Goal: Check status: Check status

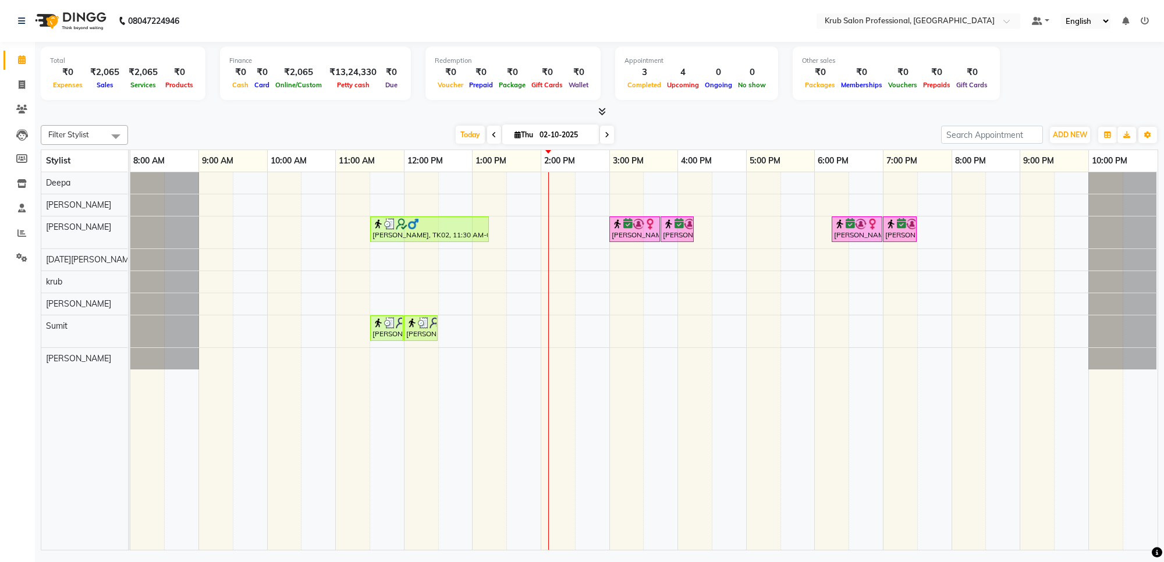
click at [563, 137] on input "02-10-2025" at bounding box center [565, 134] width 58 height 17
select select "10"
select select "2025"
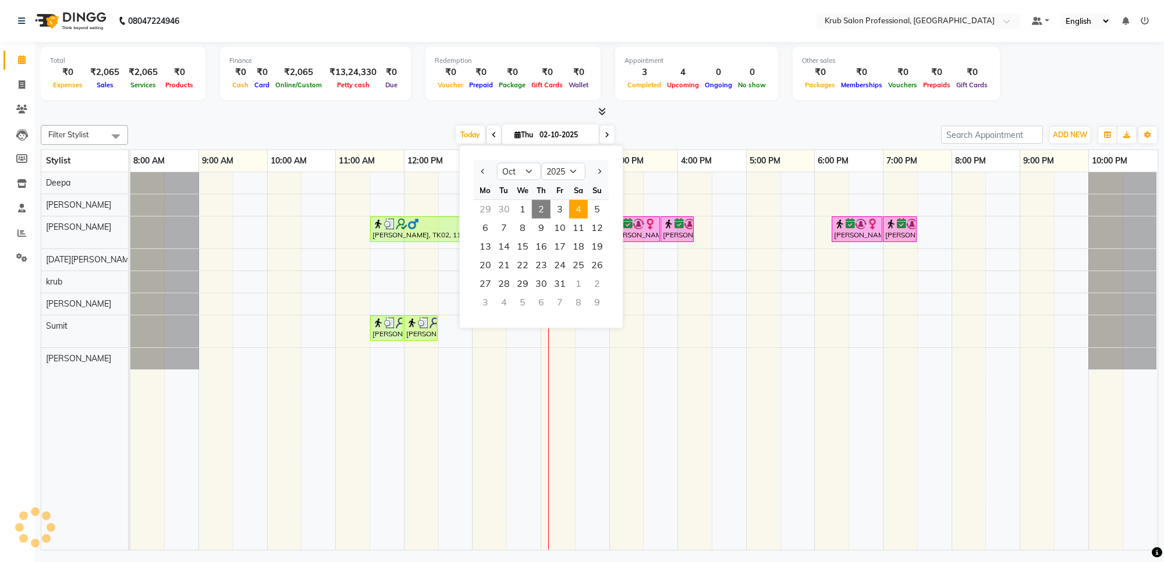
click at [574, 205] on span "4" at bounding box center [578, 209] width 19 height 19
type input "04-10-2025"
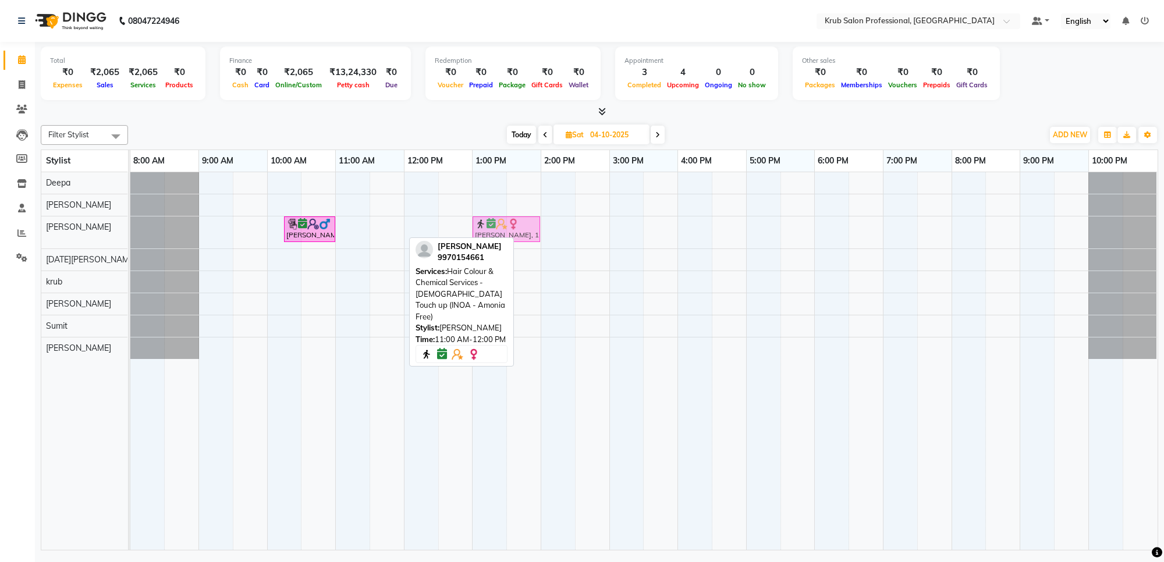
drag, startPoint x: 364, startPoint y: 227, endPoint x: 503, endPoint y: 239, distance: 140.2
click at [503, 239] on div "Filter Stylist Select All Deepa [PERSON_NAME] [DATE][PERSON_NAME] [PERSON_NAME]…" at bounding box center [599, 335] width 1117 height 430
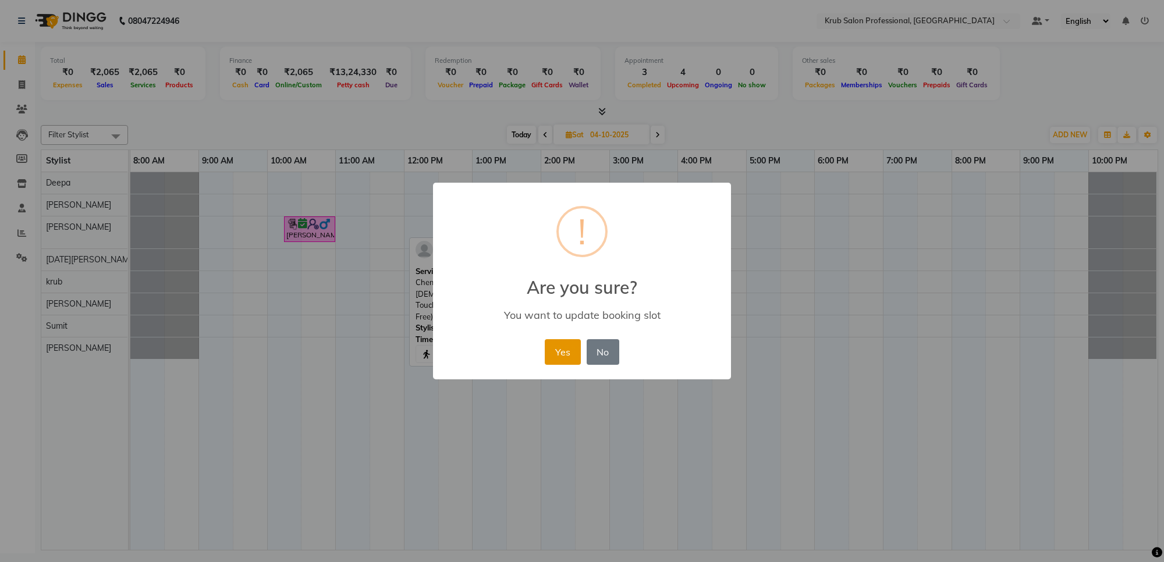
click at [558, 350] on button "Yes" at bounding box center [562, 352] width 35 height 26
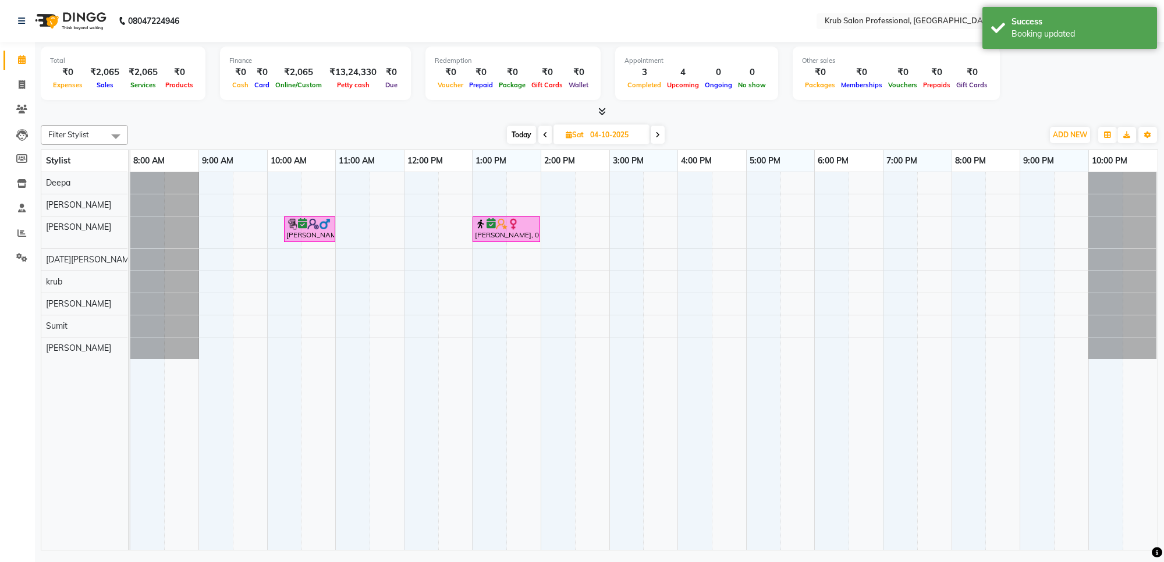
click at [587, 137] on input "04-10-2025" at bounding box center [616, 134] width 58 height 17
select select "10"
select select "2025"
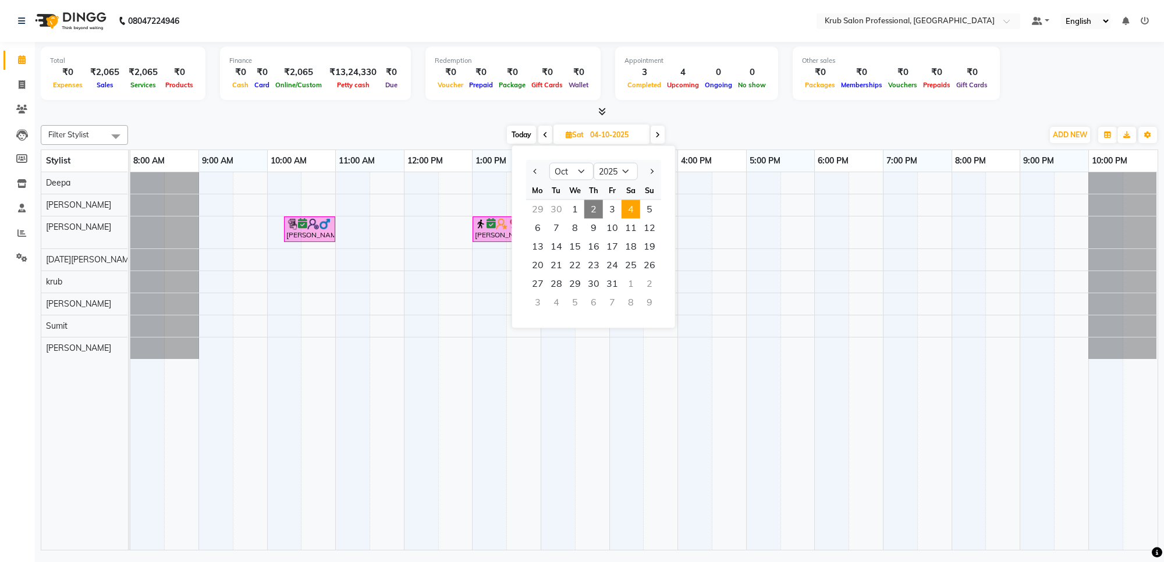
click at [592, 205] on span "2" at bounding box center [593, 209] width 19 height 19
type input "02-10-2025"
